Goal: Task Accomplishment & Management: Use online tool/utility

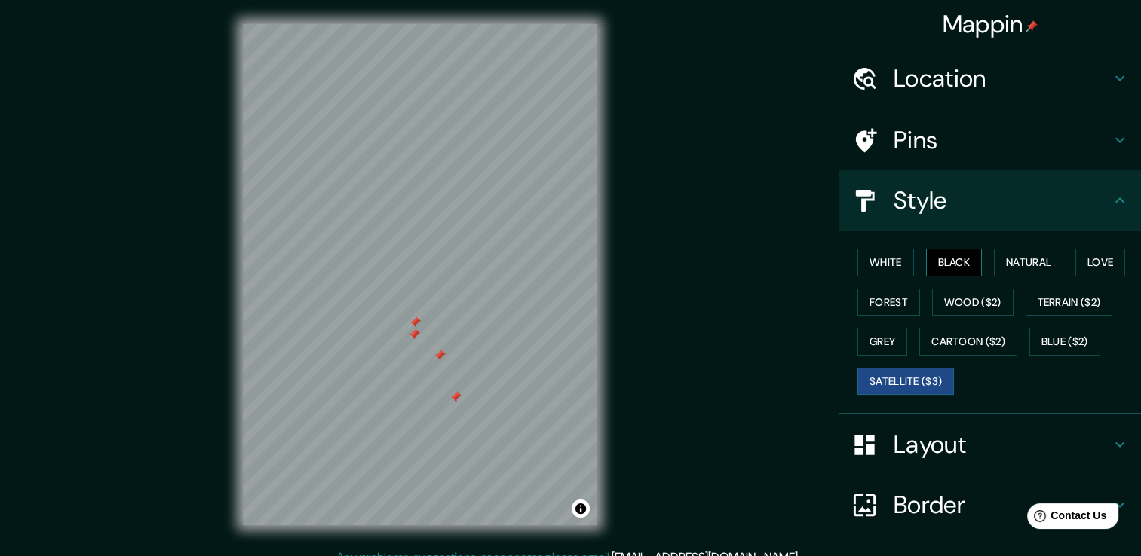
click at [953, 252] on button "Black" at bounding box center [954, 263] width 57 height 28
click at [902, 264] on button "White" at bounding box center [885, 263] width 57 height 28
click at [920, 378] on button "Satellite ($3)" at bounding box center [905, 382] width 96 height 28
click at [993, 314] on button "Wood ($2)" at bounding box center [972, 303] width 81 height 28
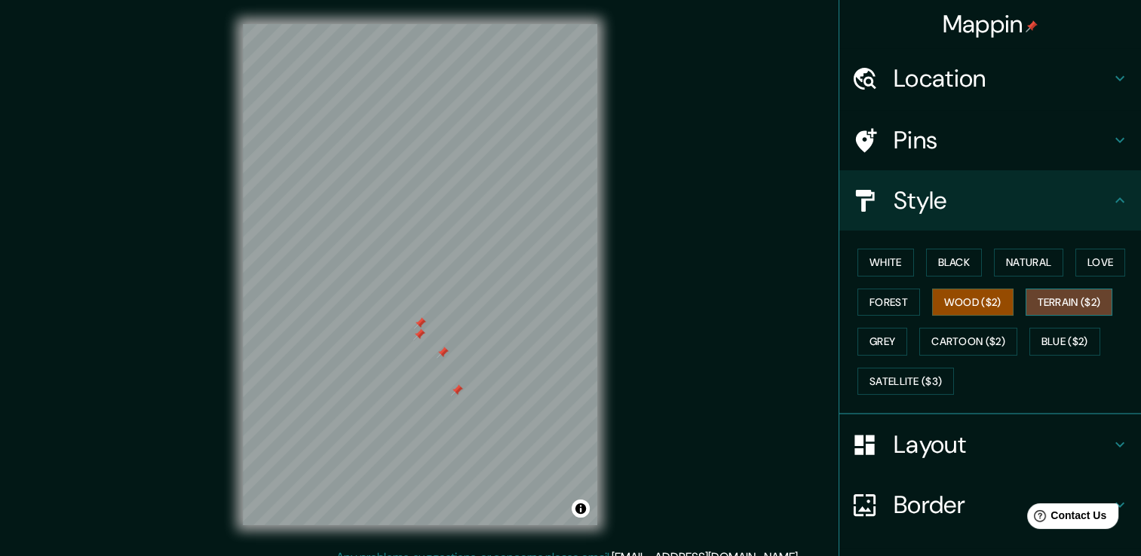
click at [1051, 302] on button "Terrain ($2)" at bounding box center [1068, 303] width 87 height 28
click at [1066, 258] on div "White Black Natural Love Forest Wood ($2) Terrain ($2) Grey Cartoon ($2) Blue (…" at bounding box center [995, 322] width 289 height 158
click at [1075, 261] on button "Love" at bounding box center [1100, 263] width 50 height 28
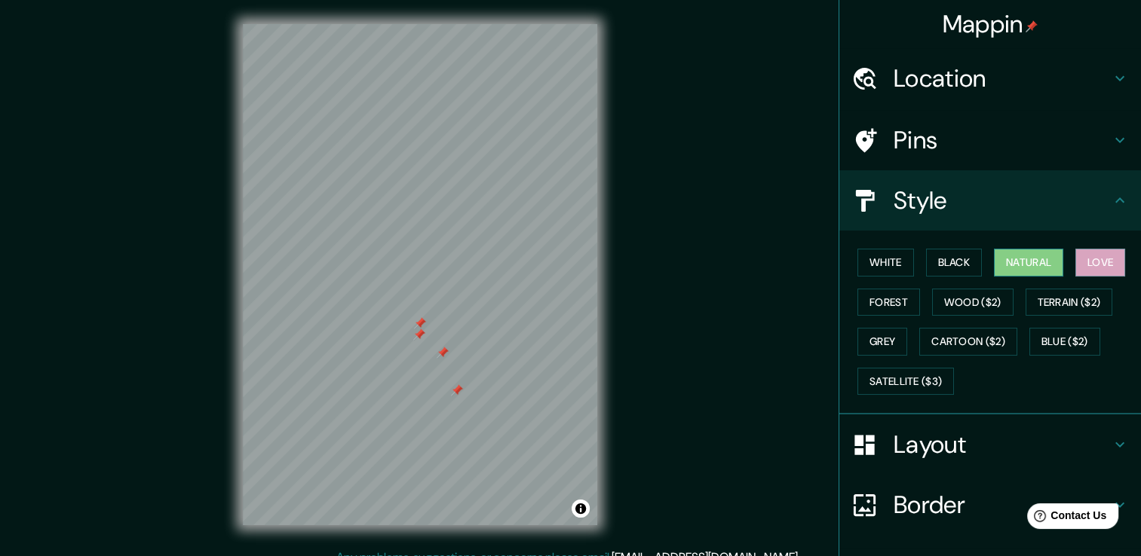
click at [1030, 259] on button "Natural" at bounding box center [1028, 263] width 69 height 28
click at [950, 268] on button "Black" at bounding box center [954, 263] width 57 height 28
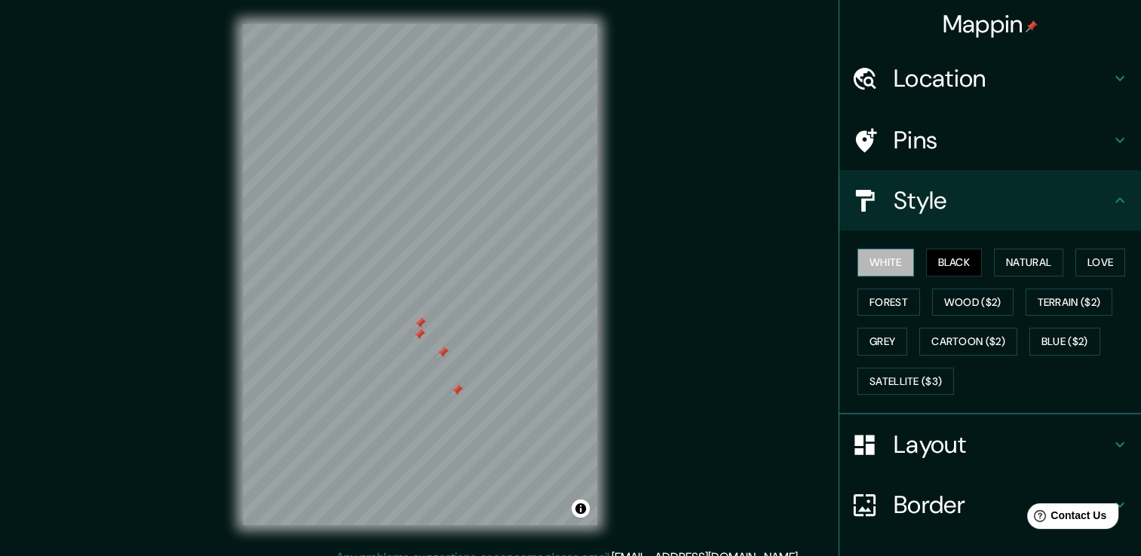
click at [896, 254] on button "White" at bounding box center [885, 263] width 57 height 28
click at [889, 296] on button "Forest" at bounding box center [888, 303] width 63 height 28
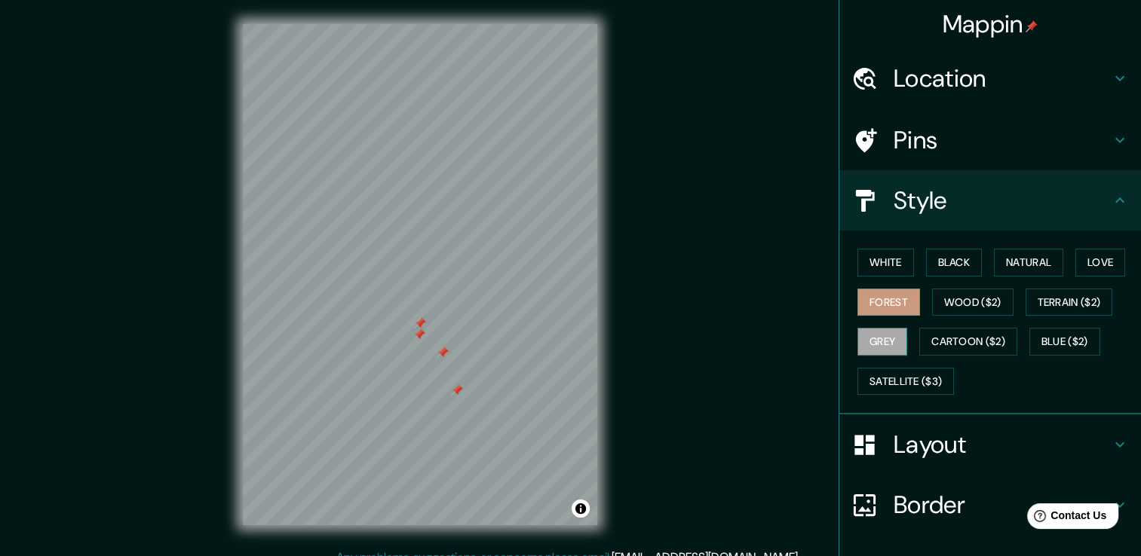
click at [880, 337] on button "Grey" at bounding box center [882, 342] width 50 height 28
click at [928, 343] on button "Cartoon ($2)" at bounding box center [968, 342] width 98 height 28
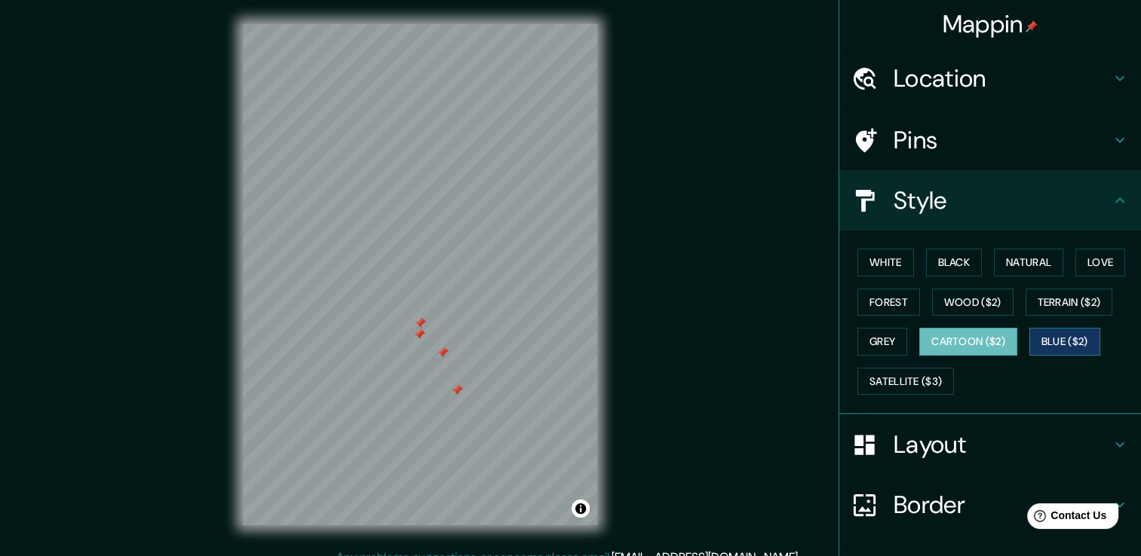
click at [1069, 343] on button "Blue ($2)" at bounding box center [1064, 342] width 71 height 28
click at [1070, 302] on button "Terrain ($2)" at bounding box center [1068, 303] width 87 height 28
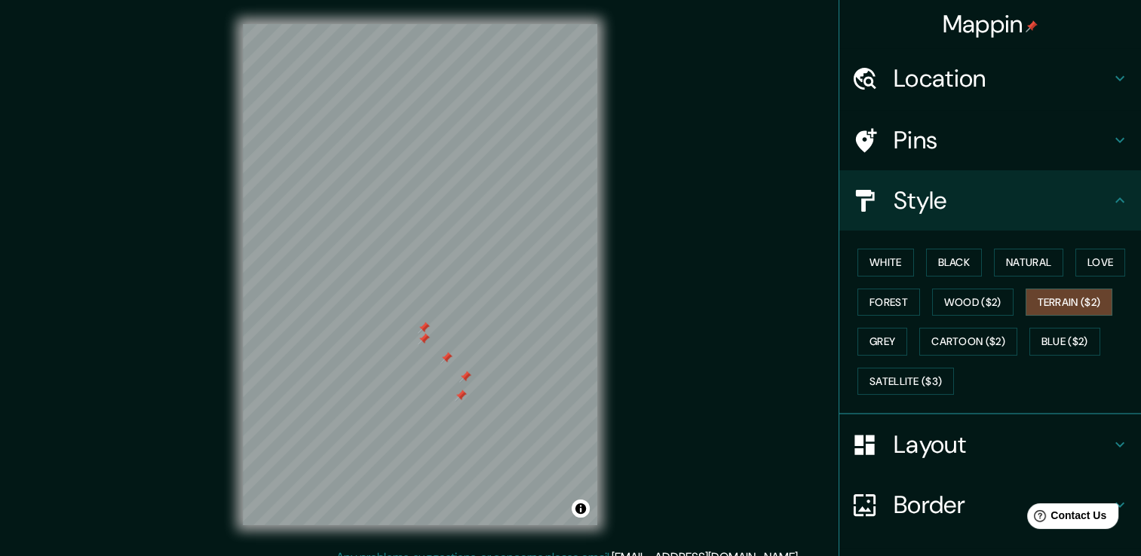
click at [463, 393] on div at bounding box center [461, 396] width 12 height 12
click at [464, 378] on div at bounding box center [465, 377] width 12 height 12
click at [470, 375] on div at bounding box center [473, 379] width 12 height 12
click at [467, 375] on div at bounding box center [467, 378] width 12 height 12
click at [449, 357] on div at bounding box center [449, 359] width 12 height 12
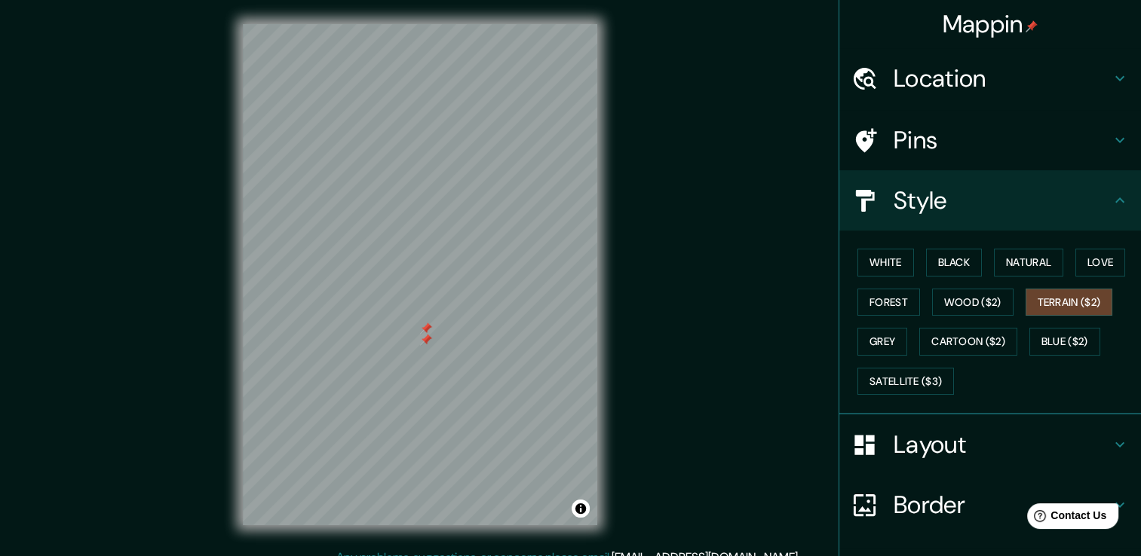
click at [424, 339] on div at bounding box center [426, 340] width 12 height 12
click at [426, 329] on div at bounding box center [426, 329] width 12 height 12
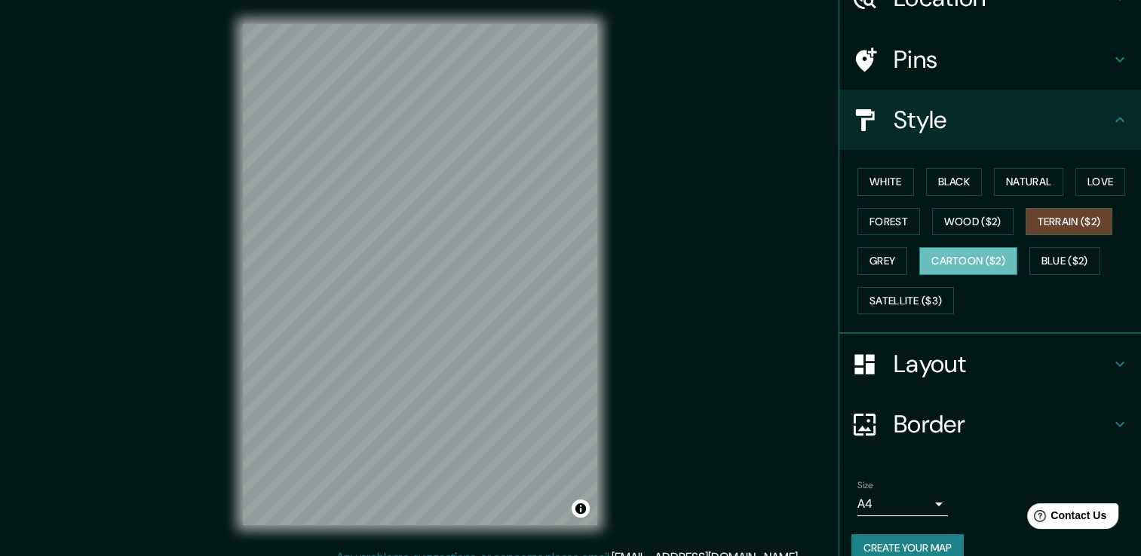
scroll to position [102, 0]
